Goal: Transaction & Acquisition: Purchase product/service

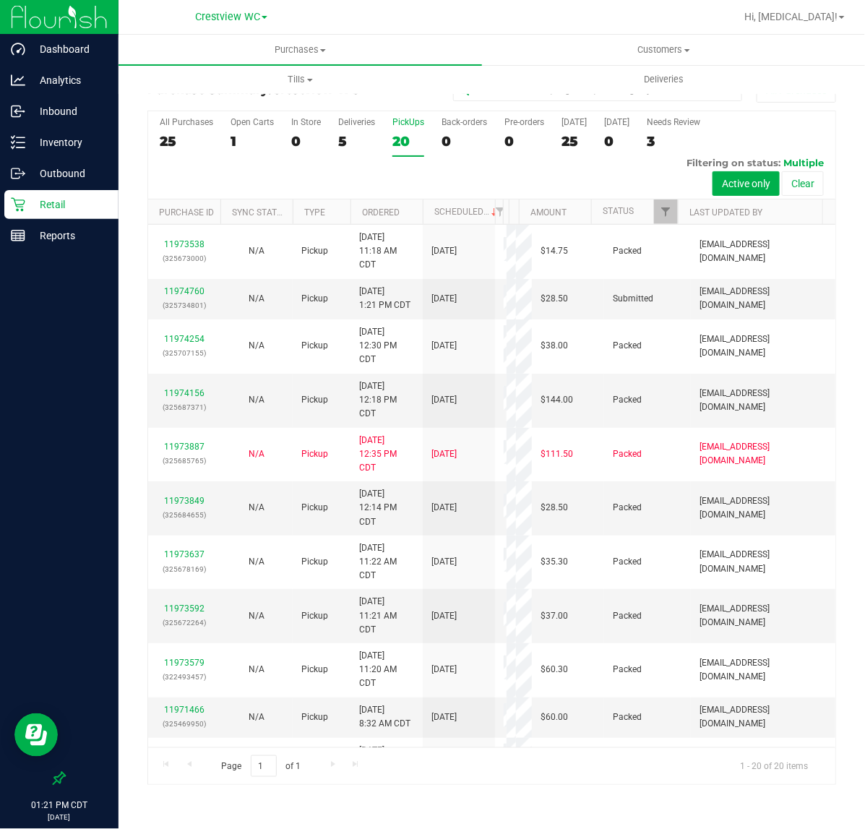
click at [53, 784] on icon at bounding box center [59, 778] width 13 height 13
click at [52, 780] on input "checkbox" at bounding box center [52, 780] width 0 height 0
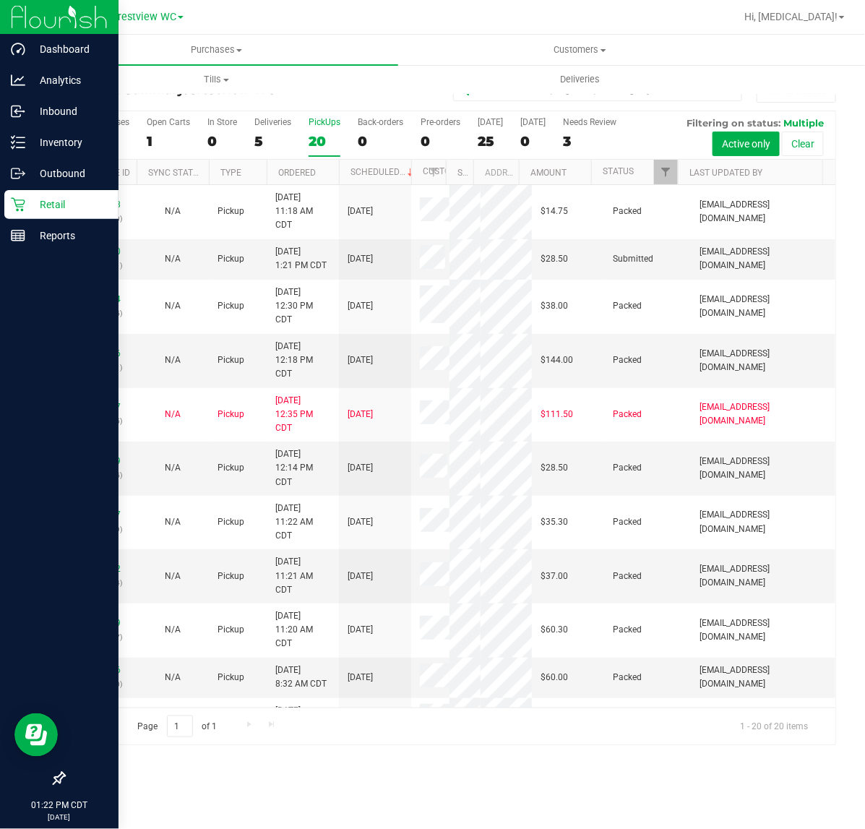
click at [23, 204] on icon at bounding box center [18, 204] width 14 height 14
click at [33, 172] on p "Outbound" at bounding box center [68, 173] width 87 height 17
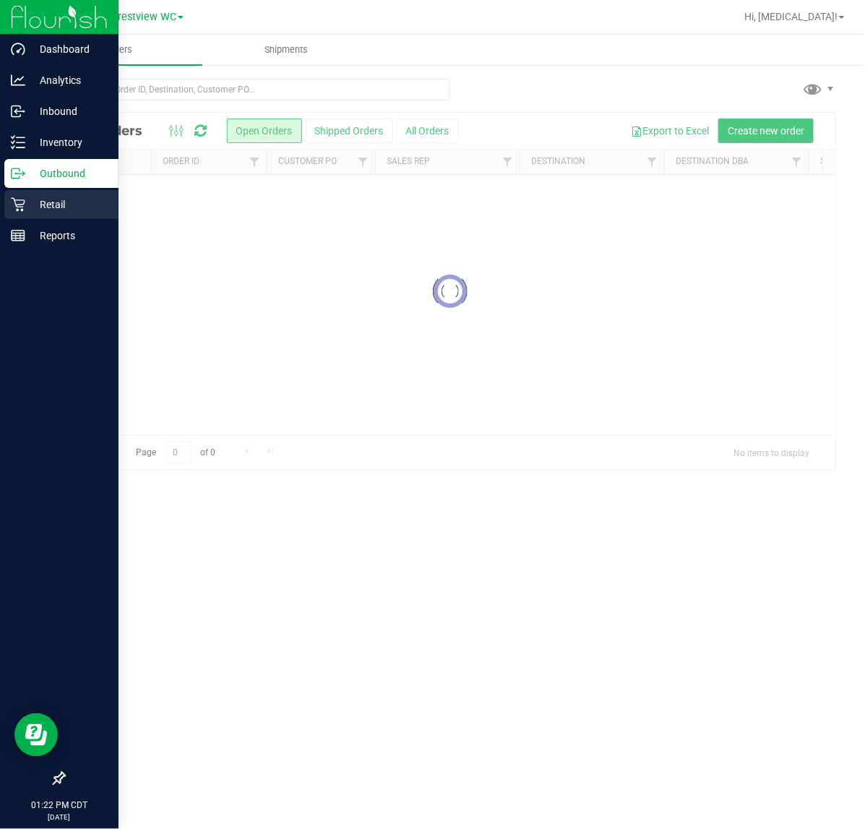
click at [31, 202] on p "Retail" at bounding box center [68, 204] width 87 height 17
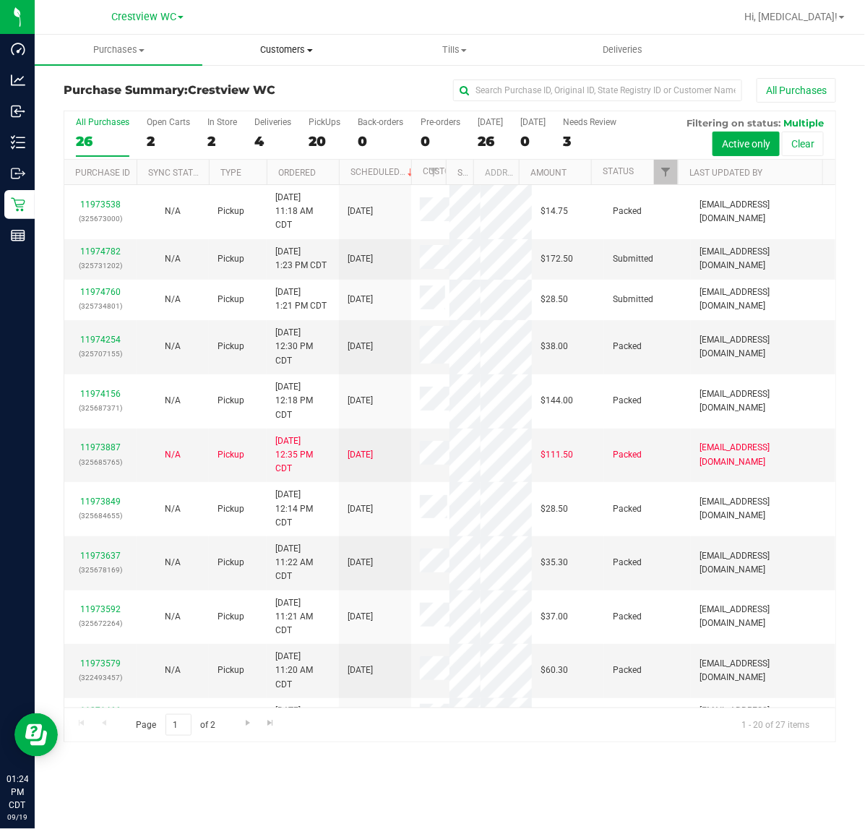
click at [303, 47] on span "Customers" at bounding box center [286, 49] width 166 height 13
drag, startPoint x: 410, startPoint y: 85, endPoint x: 159, endPoint y: 103, distance: 251.4
click at [410, 85] on div "All Purchases" at bounding box center [578, 90] width 515 height 25
click at [296, 38] on uib-tab-heading "Customers All customers Add a new customer All physicians" at bounding box center [286, 50] width 168 height 30
click at [402, 98] on div "All Purchases" at bounding box center [578, 90] width 515 height 25
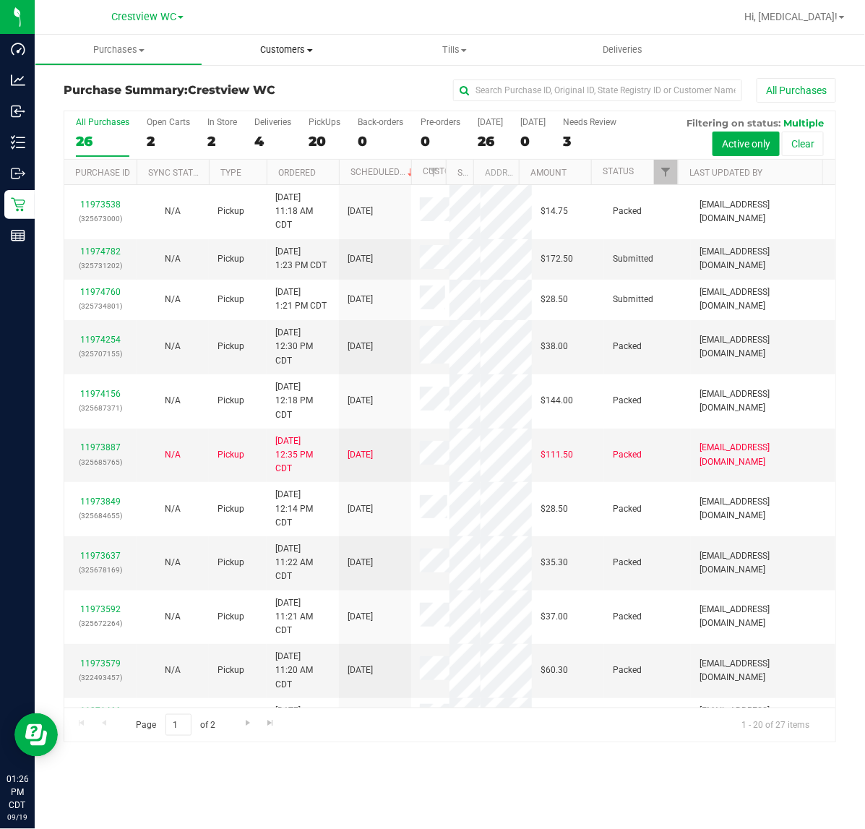
click at [296, 47] on span "Customers" at bounding box center [286, 49] width 168 height 13
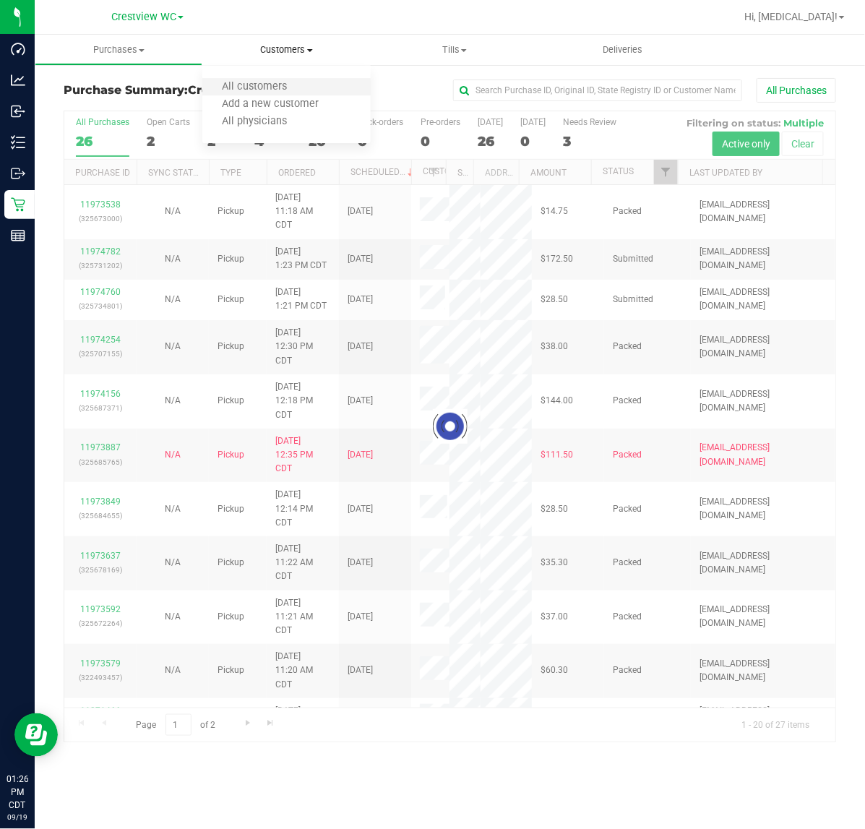
click at [278, 94] on li "All customers" at bounding box center [286, 87] width 168 height 17
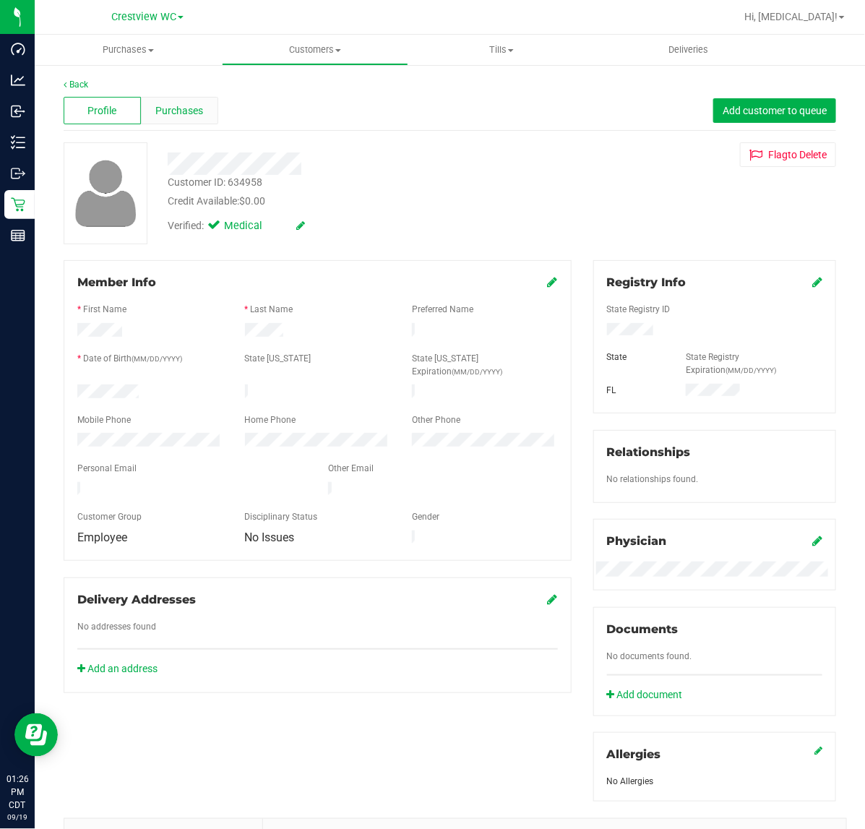
click at [199, 118] on div "Purchases" at bounding box center [179, 110] width 77 height 27
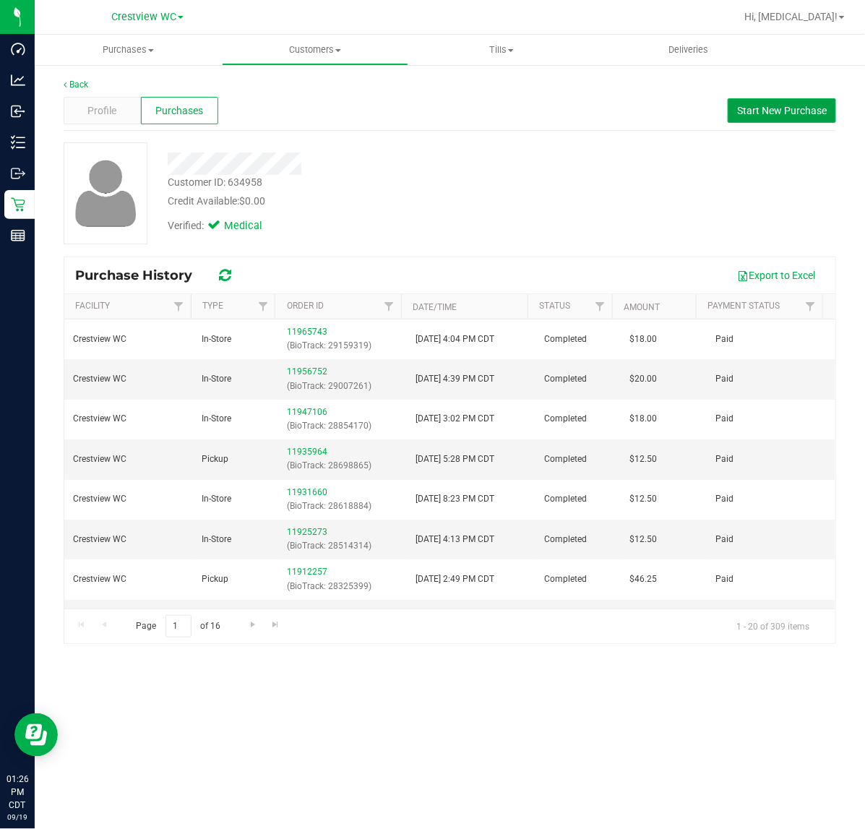
click at [750, 111] on span "Start New Purchase" at bounding box center [782, 111] width 90 height 12
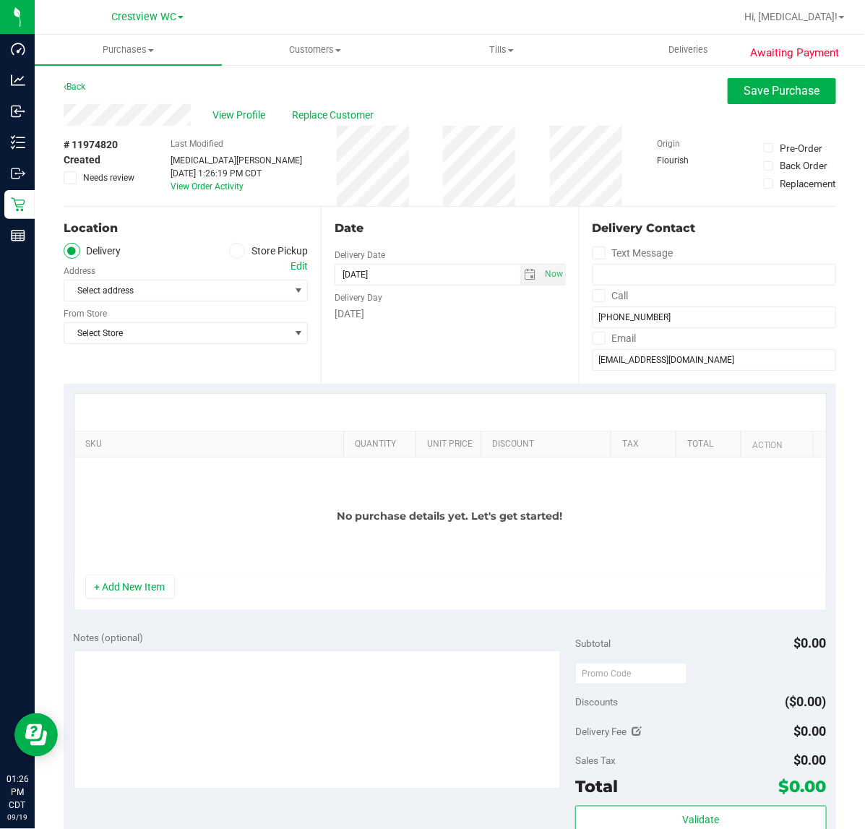
click at [229, 254] on span at bounding box center [237, 251] width 17 height 17
click at [0, 0] on input "Store Pickup" at bounding box center [0, 0] width 0 height 0
click at [199, 296] on span "Select Store" at bounding box center [176, 290] width 225 height 20
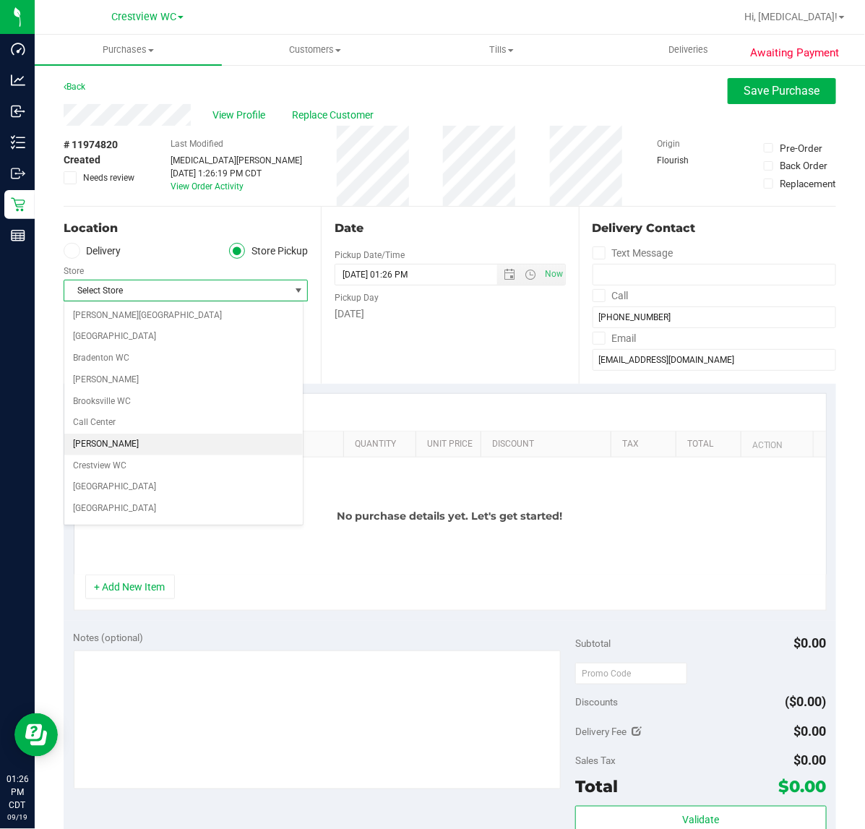
click at [128, 455] on li "[PERSON_NAME]" at bounding box center [183, 444] width 238 height 22
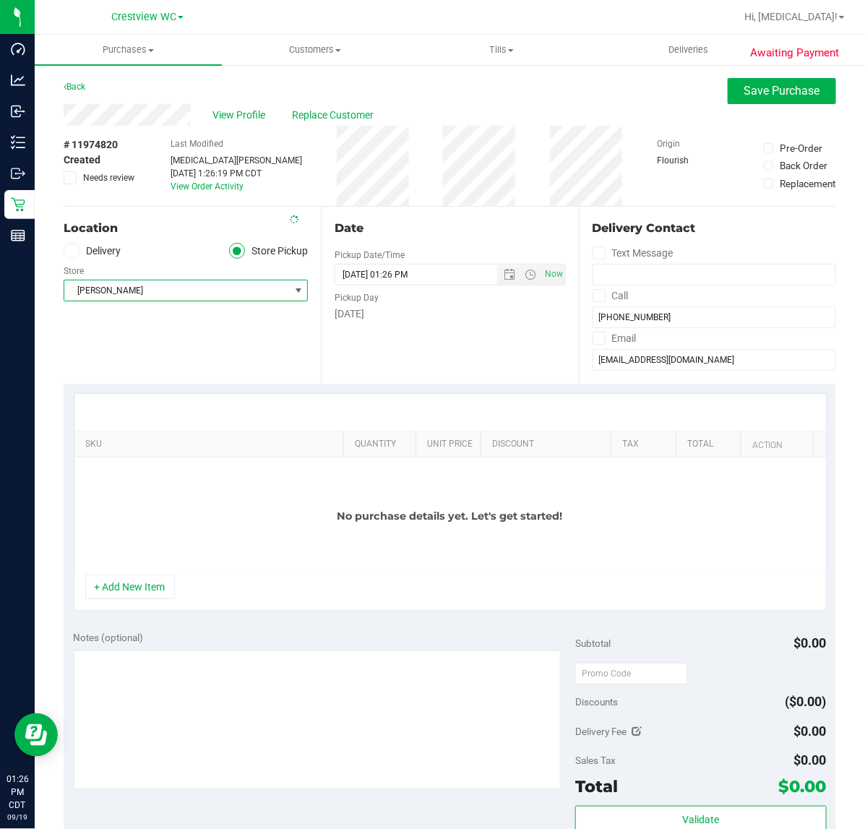
click at [174, 294] on span "[PERSON_NAME]" at bounding box center [176, 290] width 225 height 20
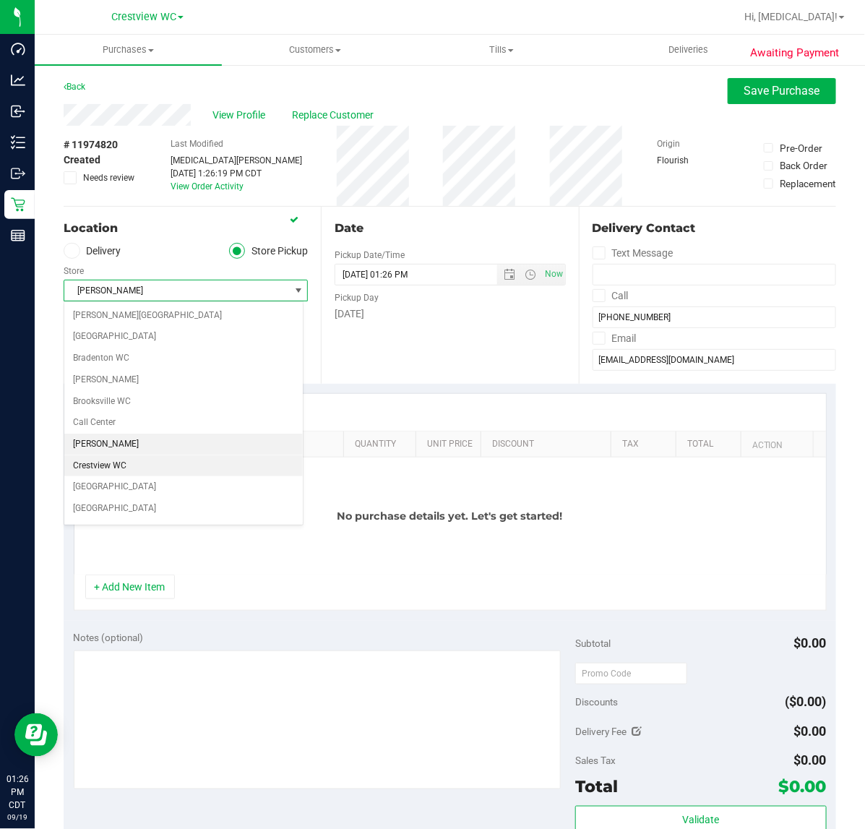
click at [126, 465] on li "Crestview WC" at bounding box center [183, 466] width 238 height 22
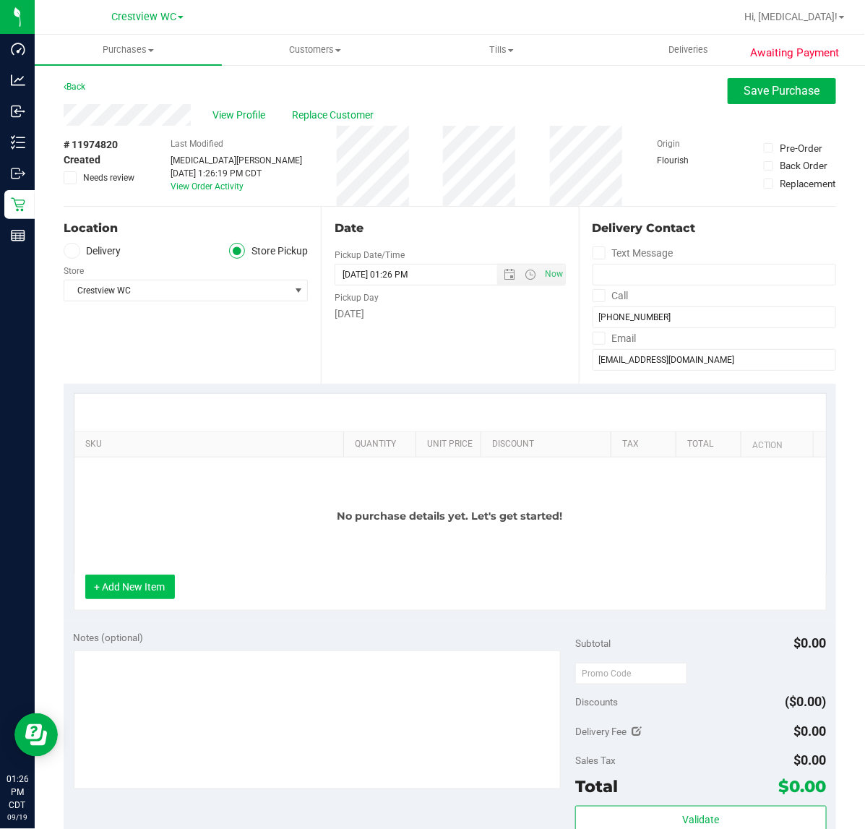
click at [142, 591] on button "+ Add New Item" at bounding box center [130, 586] width 90 height 25
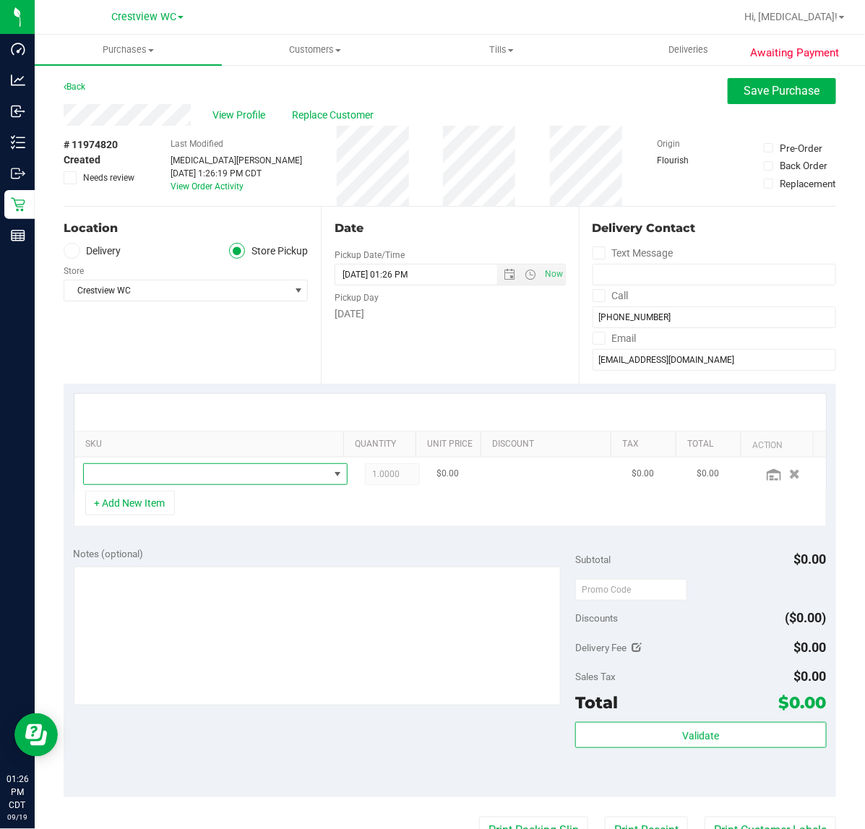
click at [204, 473] on span "NO DATA FOUND" at bounding box center [206, 474] width 245 height 20
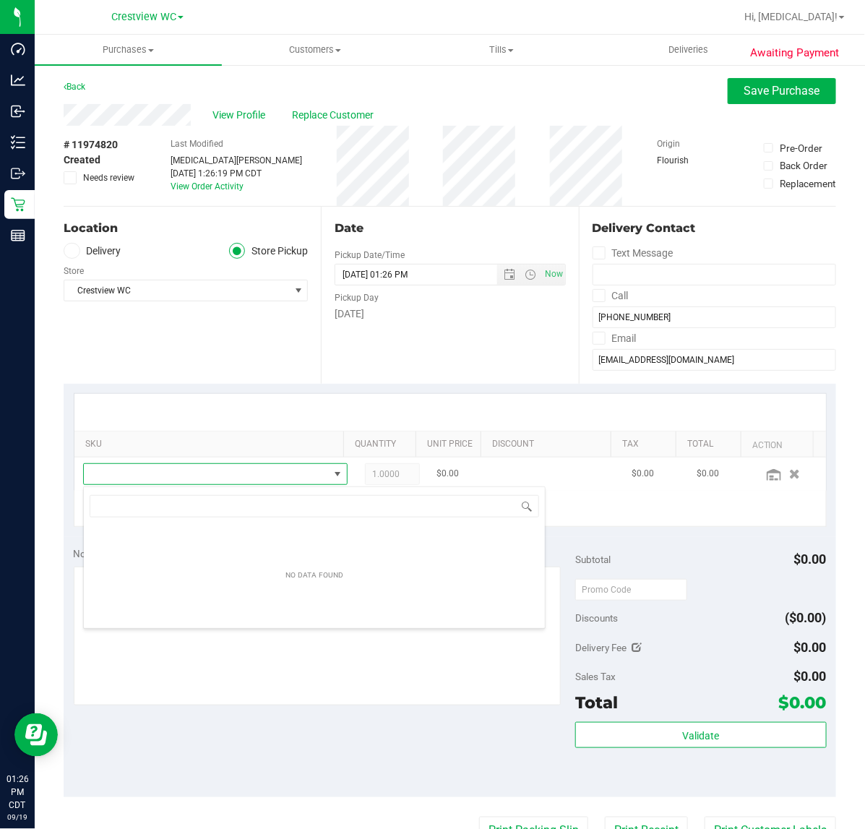
scroll to position [22, 237]
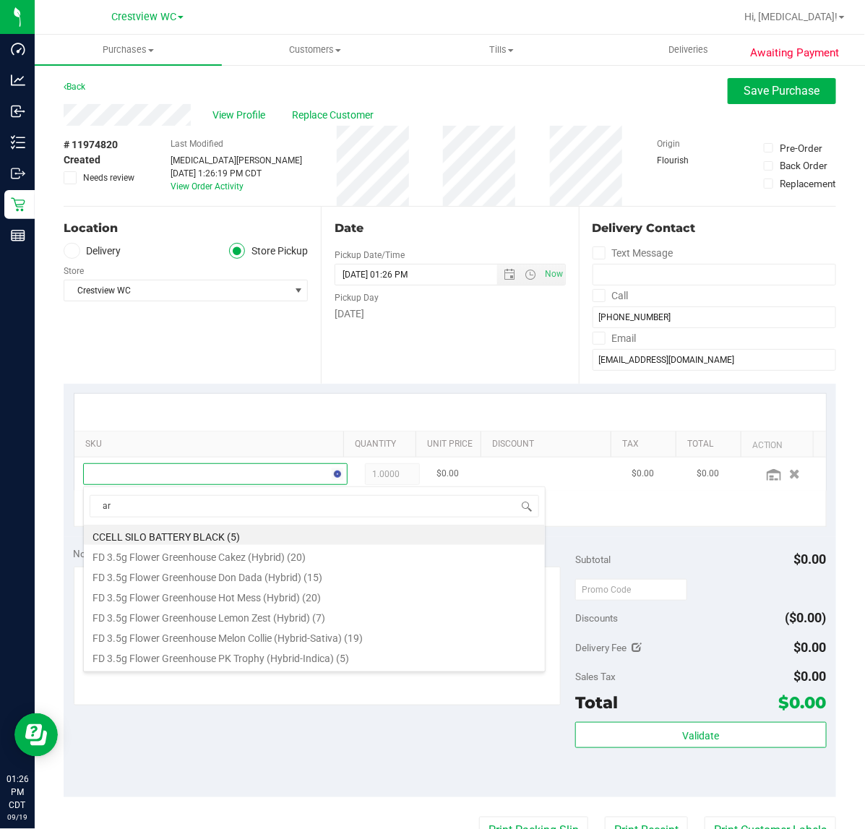
type input "arz"
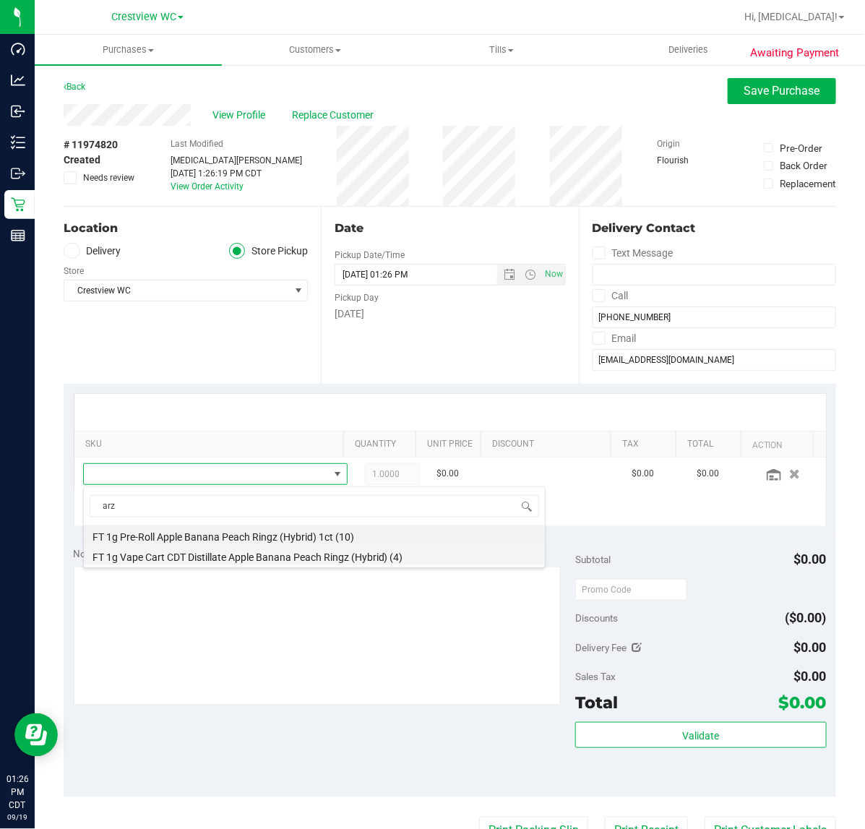
click at [239, 558] on li "FT 1g Vape Cart CDT Distillate Apple Banana Peach Ringz (Hybrid) (4)" at bounding box center [314, 555] width 461 height 20
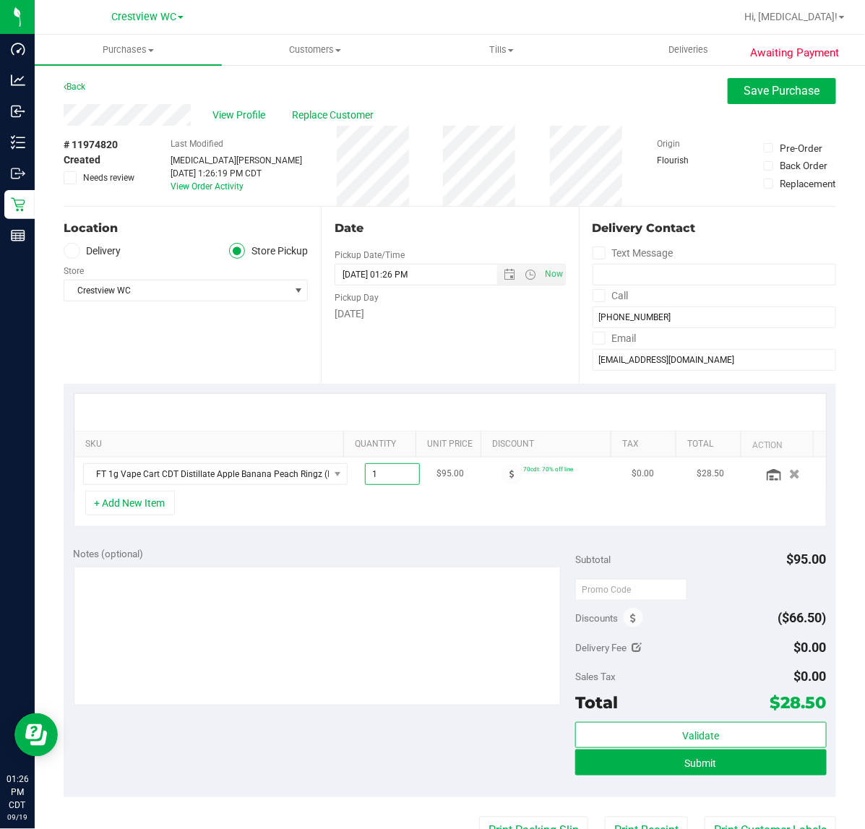
click at [368, 473] on span "1.00 1" at bounding box center [392, 474] width 55 height 22
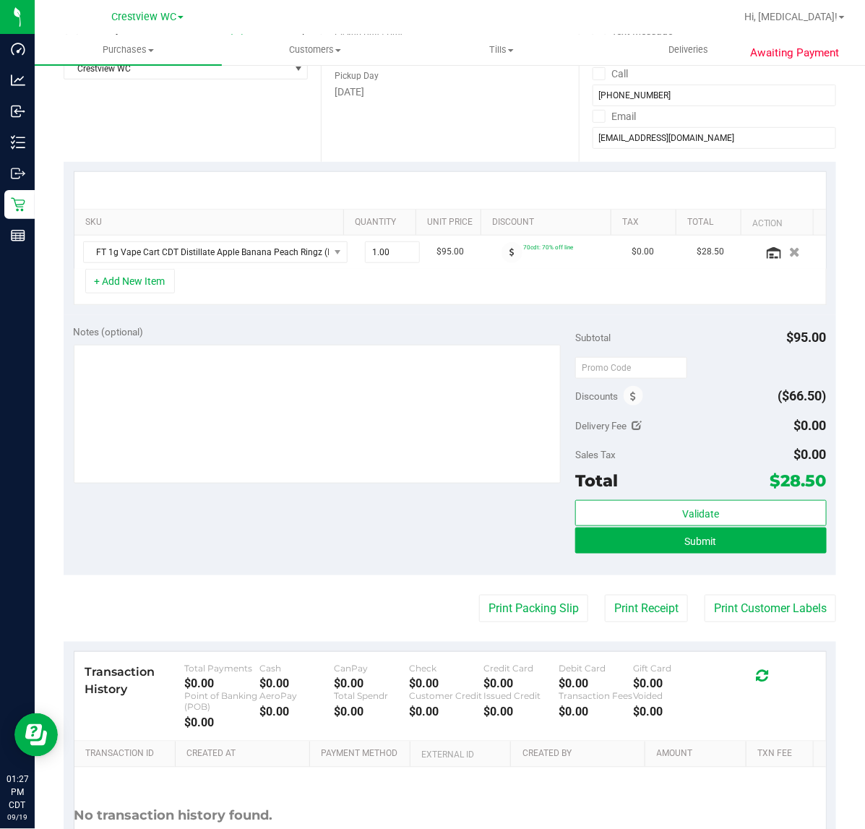
scroll to position [235, 0]
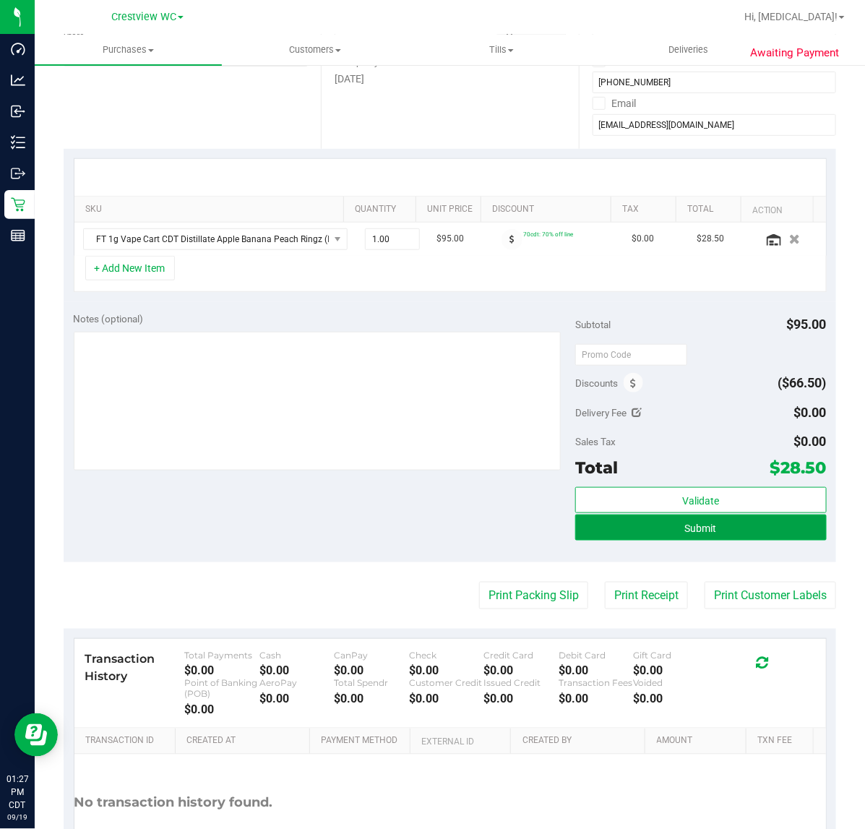
click at [712, 532] on button "Submit" at bounding box center [700, 527] width 251 height 26
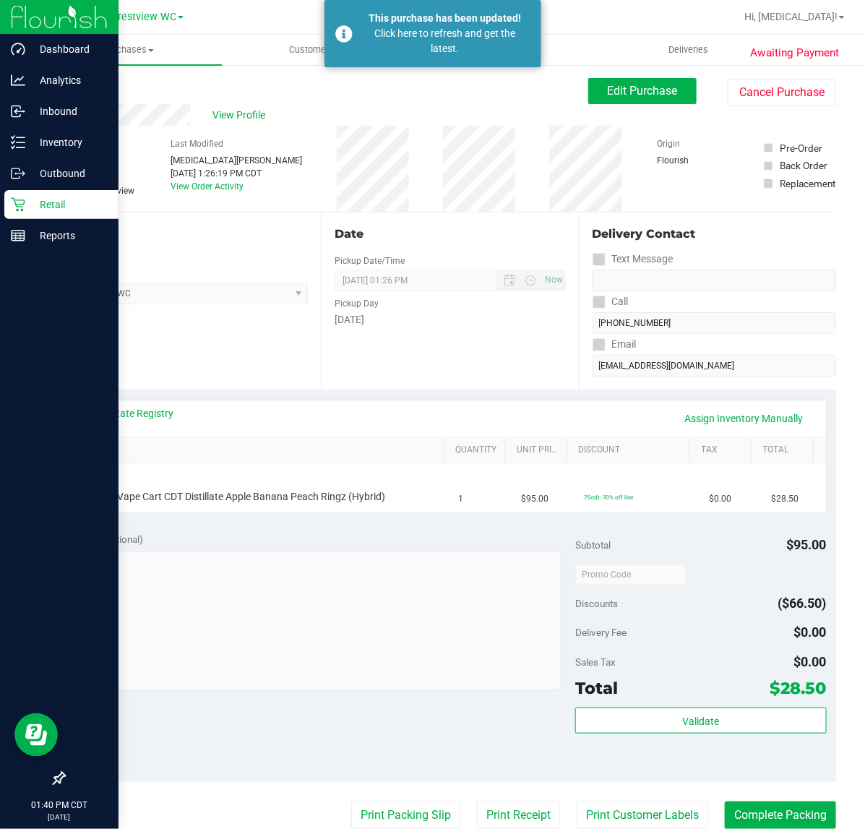
click at [22, 212] on div "Retail" at bounding box center [61, 204] width 114 height 29
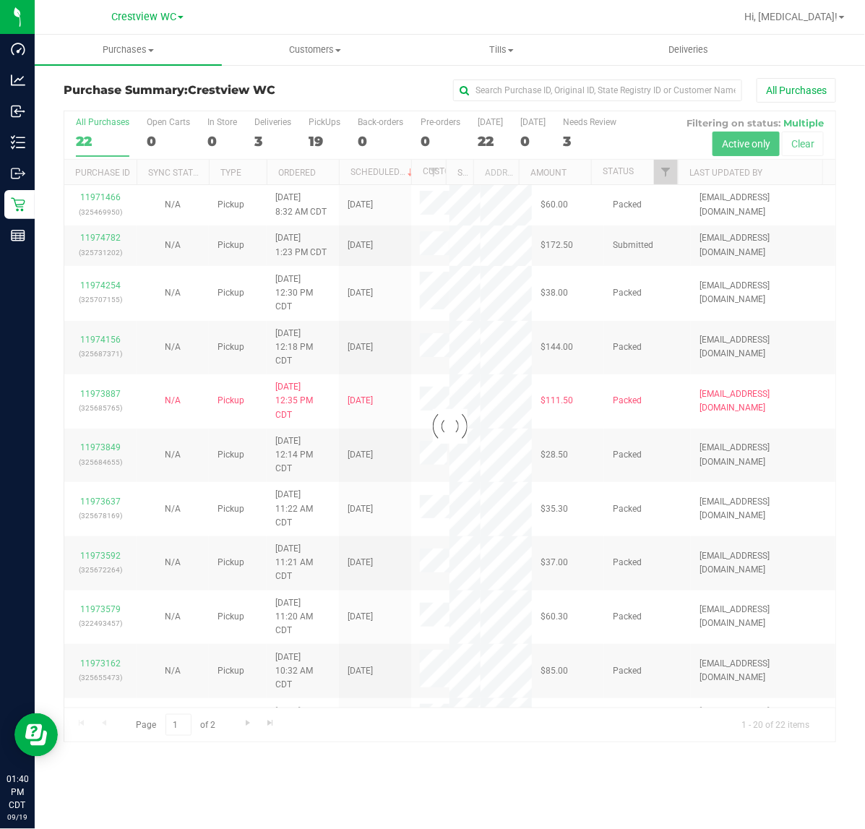
click at [316, 142] on div at bounding box center [449, 426] width 771 height 631
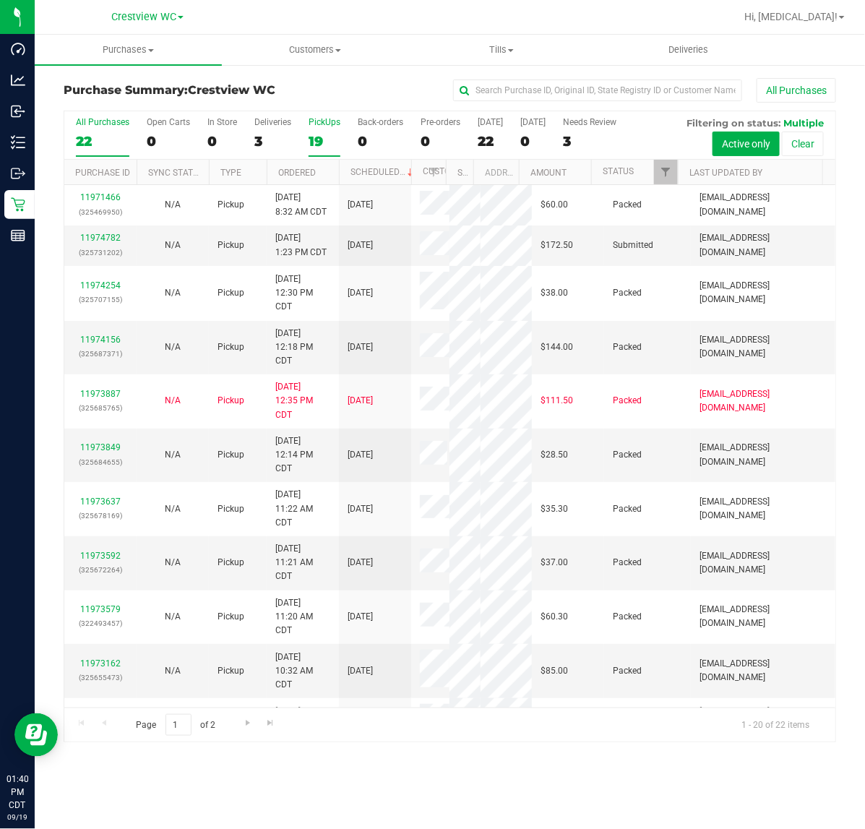
click at [309, 133] on div "19" at bounding box center [325, 141] width 32 height 17
click at [0, 0] on input "PickUps 19" at bounding box center [0, 0] width 0 height 0
click at [663, 174] on span "Filter" at bounding box center [666, 172] width 12 height 12
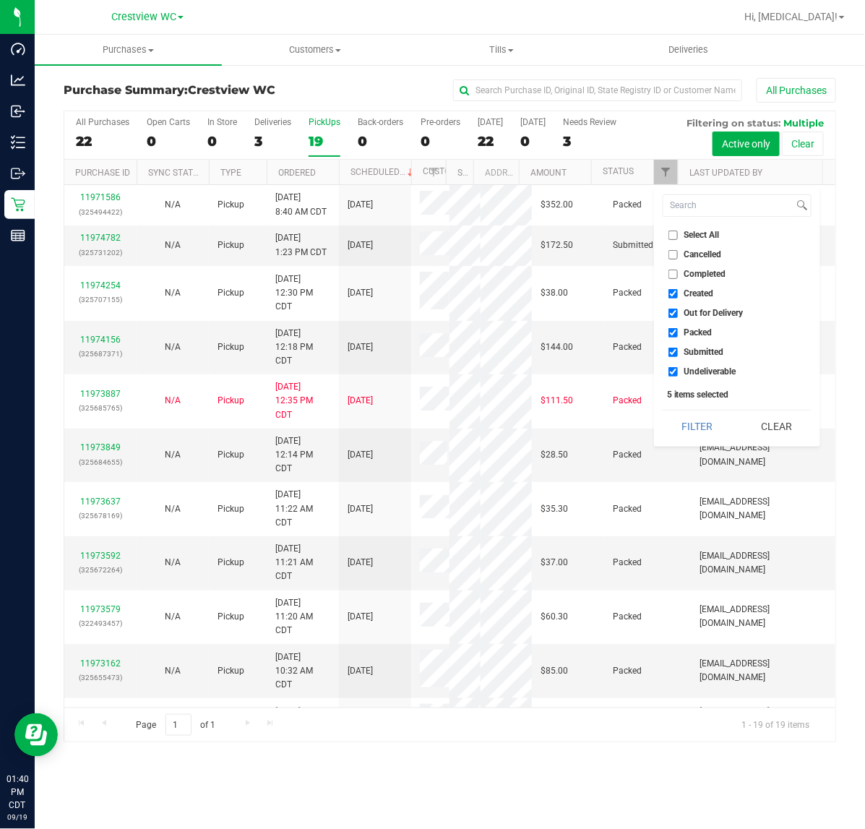
click at [702, 295] on span "Created" at bounding box center [699, 293] width 30 height 9
click at [678, 295] on input "Created" at bounding box center [672, 293] width 9 height 9
checkbox input "false"
click at [698, 313] on span "Out for Delivery" at bounding box center [713, 313] width 59 height 9
click at [678, 313] on input "Out for Delivery" at bounding box center [672, 313] width 9 height 9
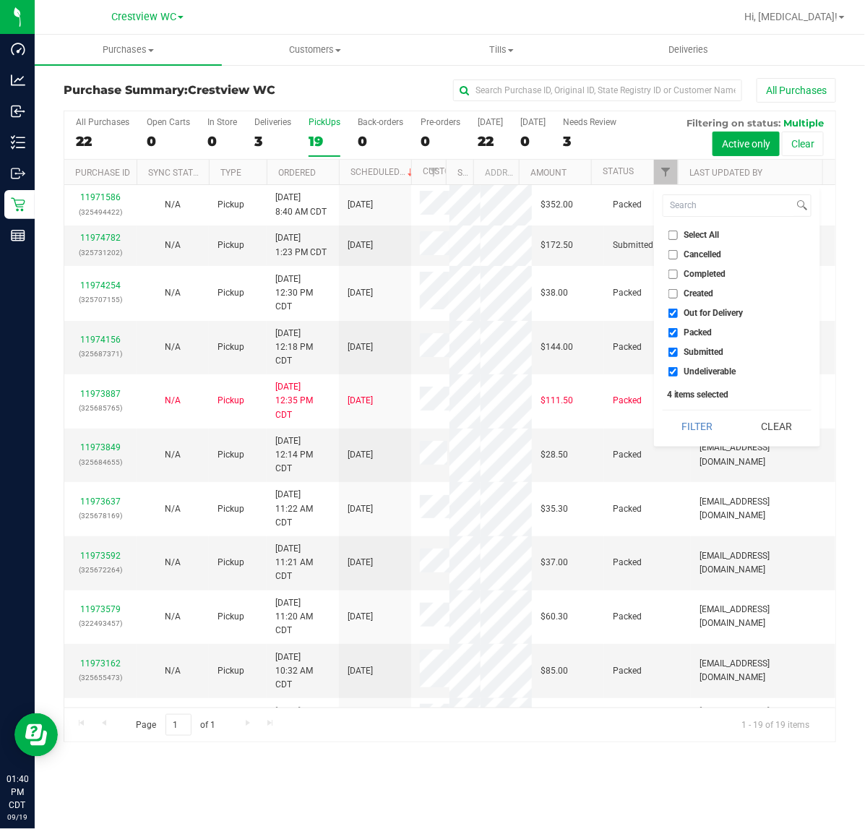
checkbox input "false"
click at [696, 330] on span "Packed" at bounding box center [698, 332] width 28 height 9
click at [678, 330] on input "Packed" at bounding box center [672, 332] width 9 height 9
checkbox input "false"
click at [697, 370] on span "Undeliverable" at bounding box center [710, 371] width 52 height 9
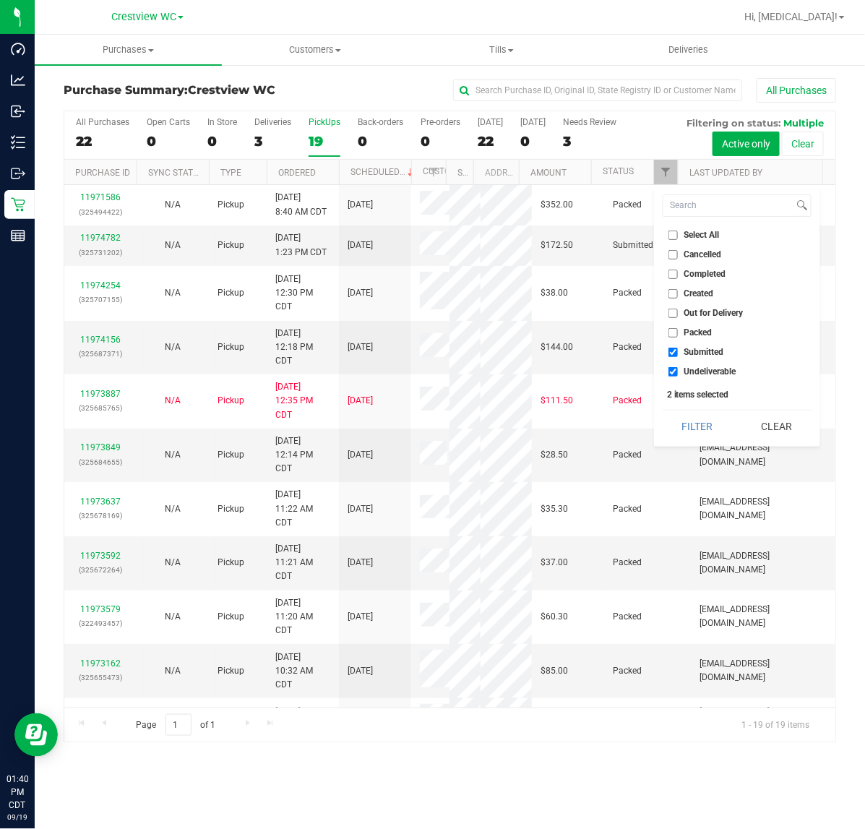
click at [678, 370] on input "Undeliverable" at bounding box center [672, 371] width 9 height 9
checkbox input "false"
click at [696, 410] on div "Filter Clear" at bounding box center [737, 426] width 149 height 33
click at [692, 423] on button "Filter" at bounding box center [697, 426] width 69 height 32
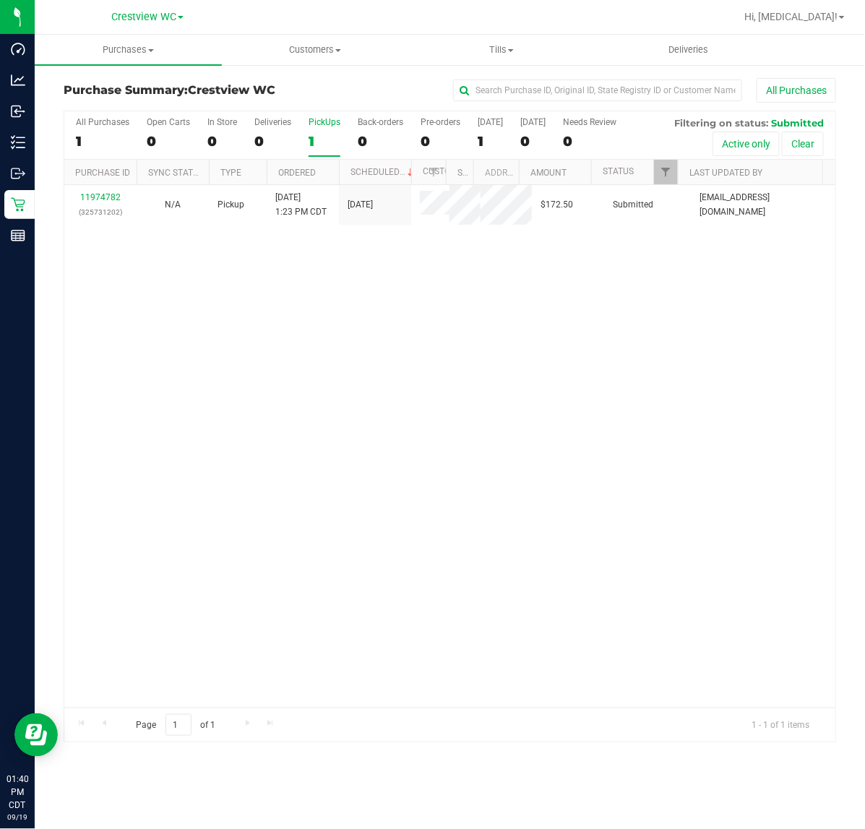
click at [337, 134] on div "1" at bounding box center [325, 141] width 32 height 17
click at [0, 0] on input "PickUps 1" at bounding box center [0, 0] width 0 height 0
click at [290, 368] on div "No results found." at bounding box center [449, 495] width 771 height 620
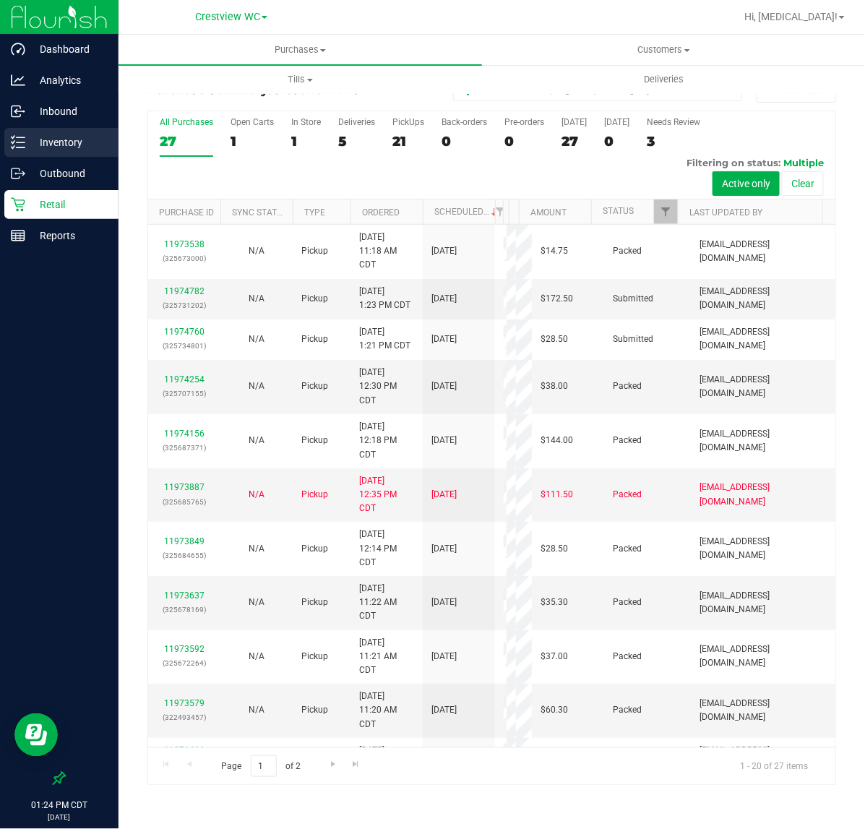
click at [45, 137] on p "Inventory" at bounding box center [68, 142] width 87 height 17
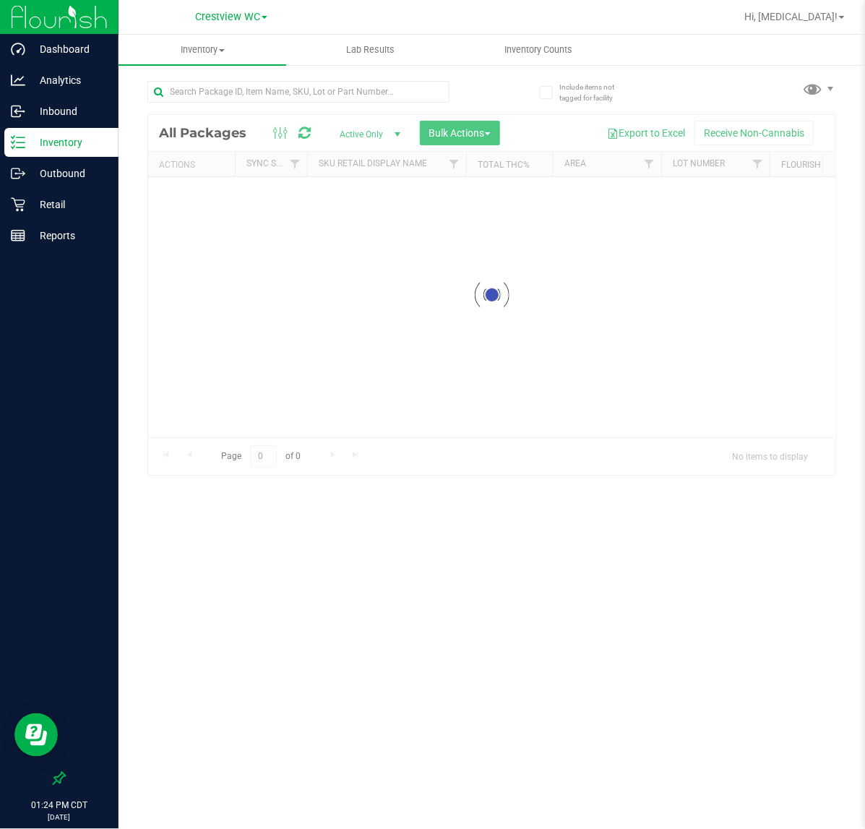
click at [62, 781] on icon at bounding box center [59, 778] width 14 height 14
click at [52, 780] on input "checkbox" at bounding box center [52, 780] width 0 height 0
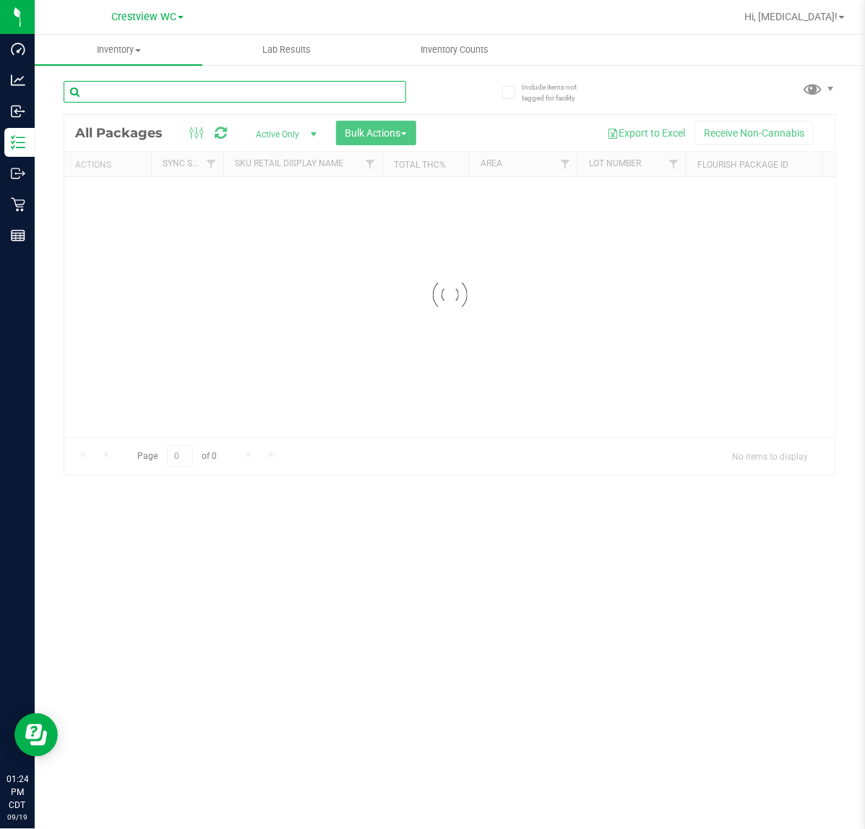
click at [211, 83] on input "text" at bounding box center [235, 92] width 342 height 22
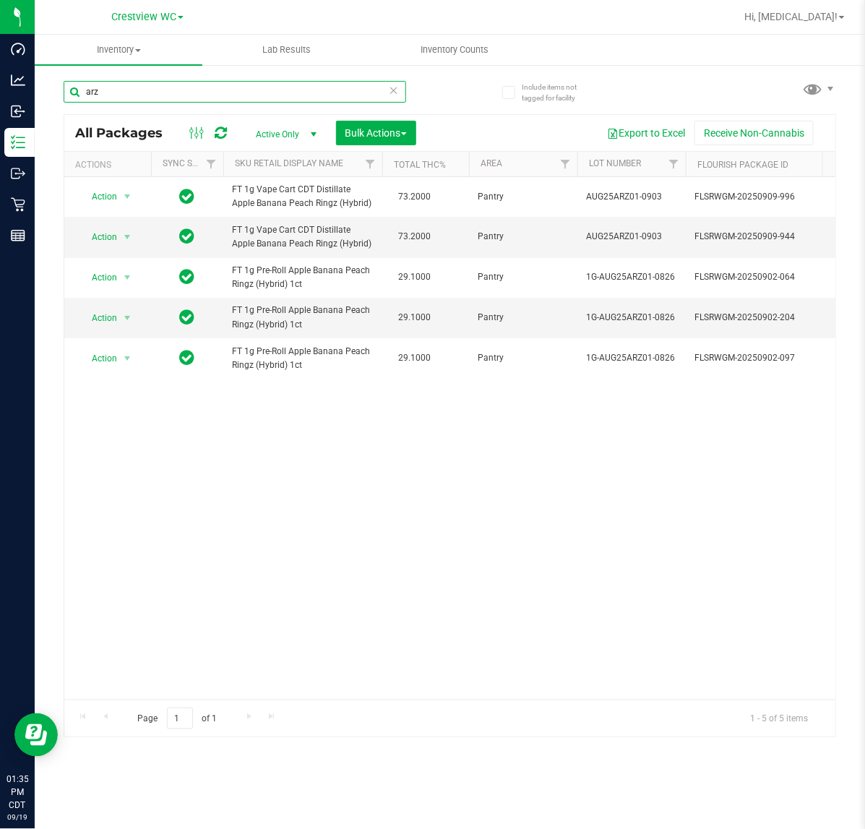
click at [255, 101] on input "arz" at bounding box center [235, 92] width 342 height 22
click at [254, 98] on input "arz" at bounding box center [235, 92] width 342 height 22
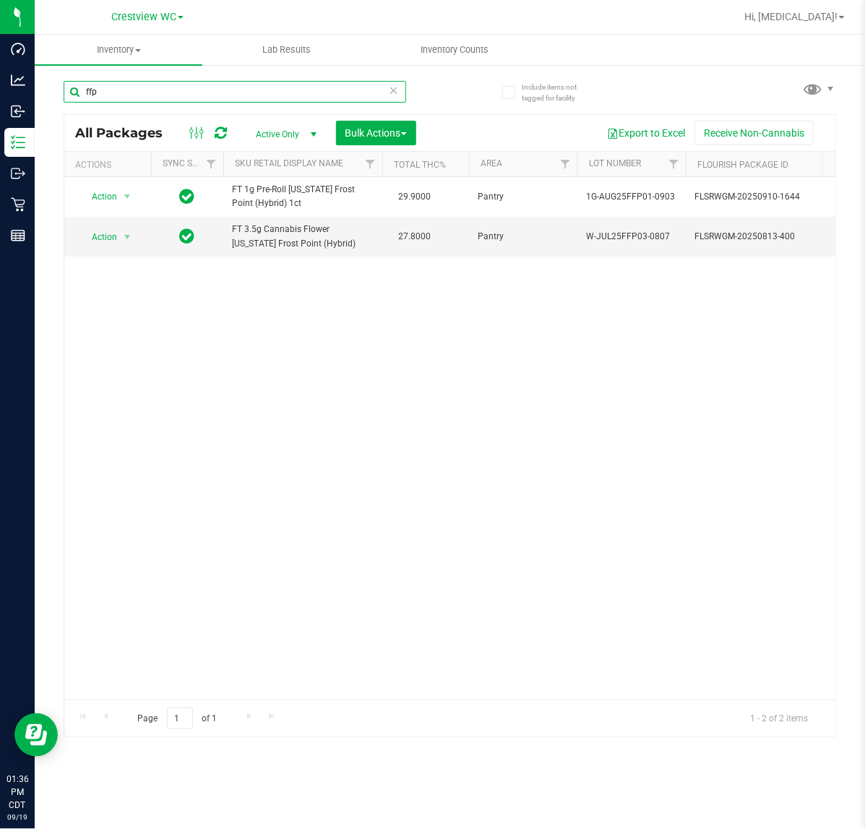
type input "ffp"
drag, startPoint x: 420, startPoint y: 590, endPoint x: 400, endPoint y: 607, distance: 27.2
click at [420, 590] on div "Action Action Adjust qty Create package Edit attributes Global inventory Locate…" at bounding box center [449, 438] width 771 height 522
